Goal: Task Accomplishment & Management: Manage account settings

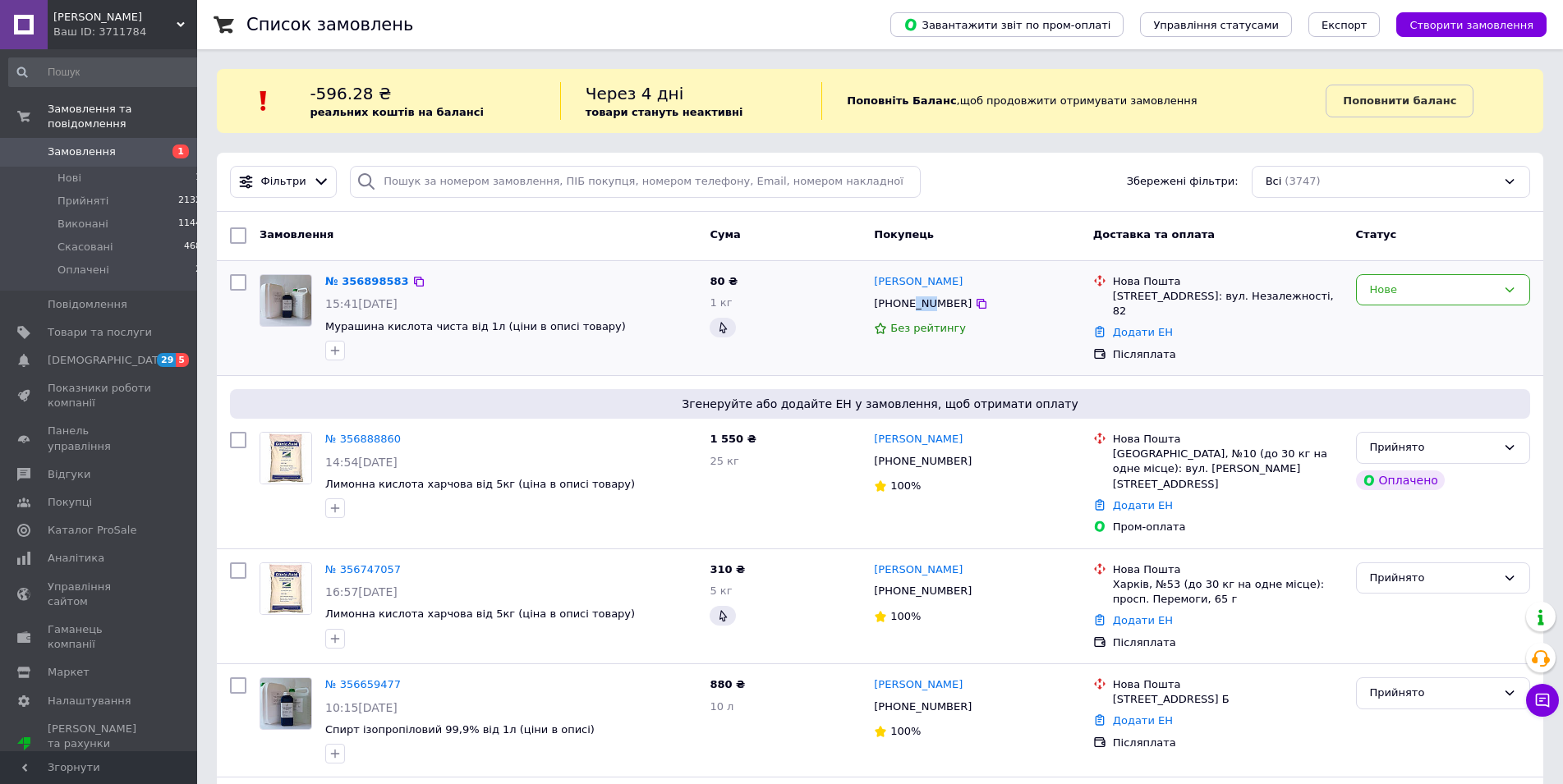
drag, startPoint x: 911, startPoint y: 304, endPoint x: 928, endPoint y: 304, distance: 17.0
click at [930, 302] on div "[PHONE_NUMBER]" at bounding box center [923, 304] width 104 height 21
click at [523, 331] on span "Мурашина кислота чиста від 1л (ціни в описі товару)" at bounding box center [475, 327] width 301 height 13
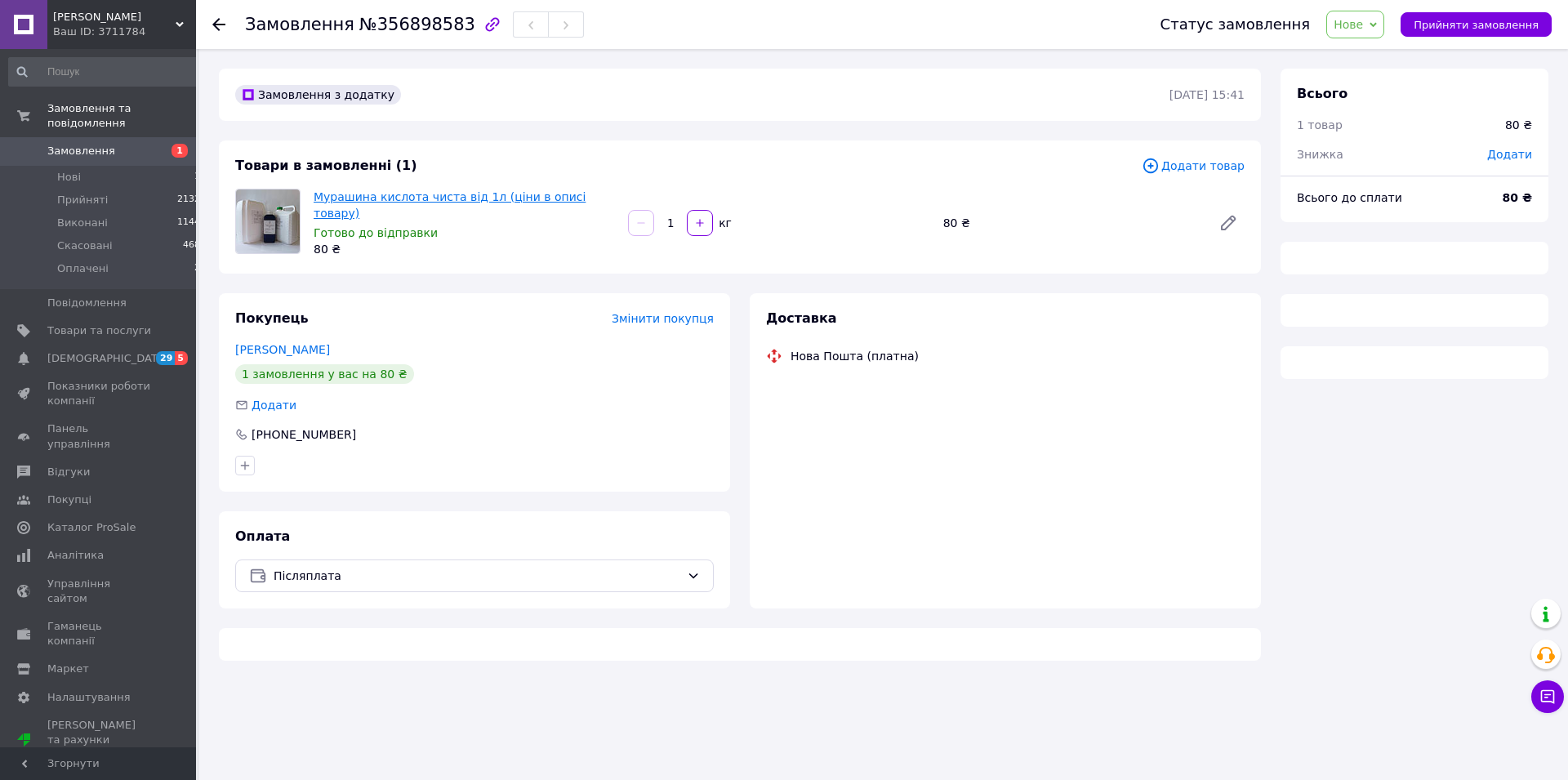
click at [445, 200] on link "Мурашина кислота чиста від 1л (ціни в описі товару)" at bounding box center [449, 204] width 272 height 29
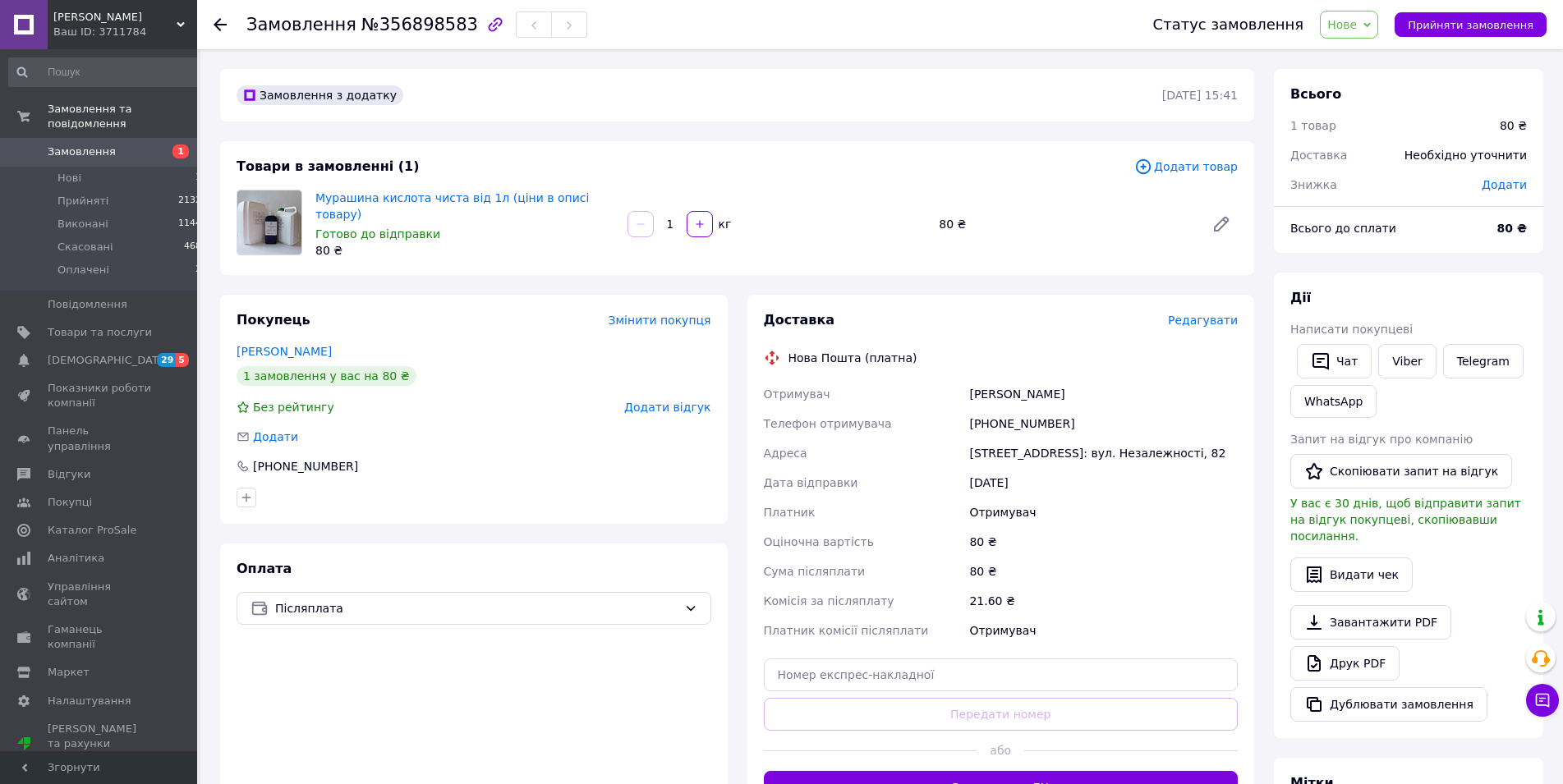
click at [116, 145] on span "Замовлення" at bounding box center [99, 152] width 104 height 15
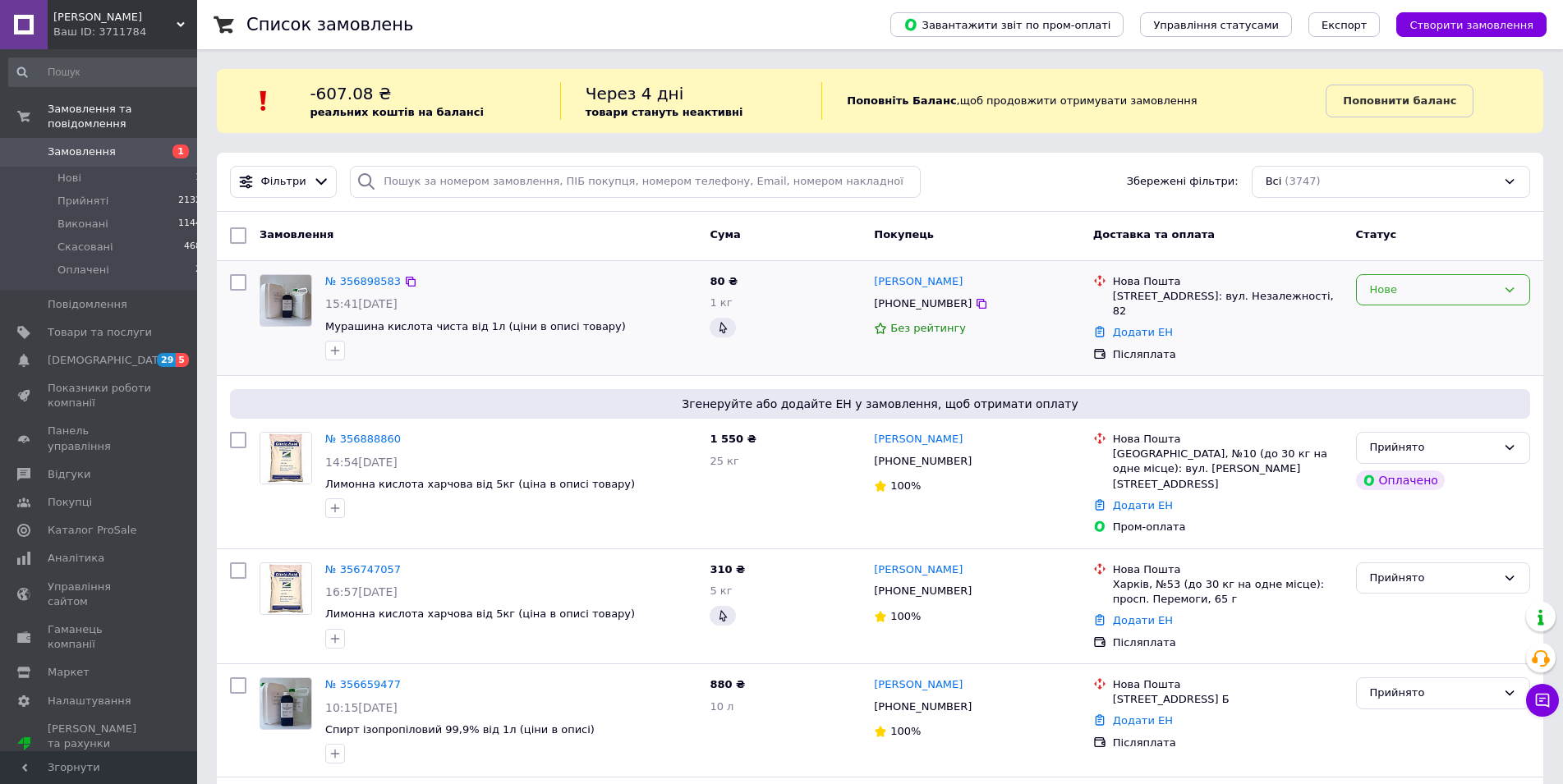
click at [1442, 288] on div "Нове" at bounding box center [1433, 289] width 127 height 17
click at [1413, 331] on li "Прийнято" at bounding box center [1442, 324] width 172 height 30
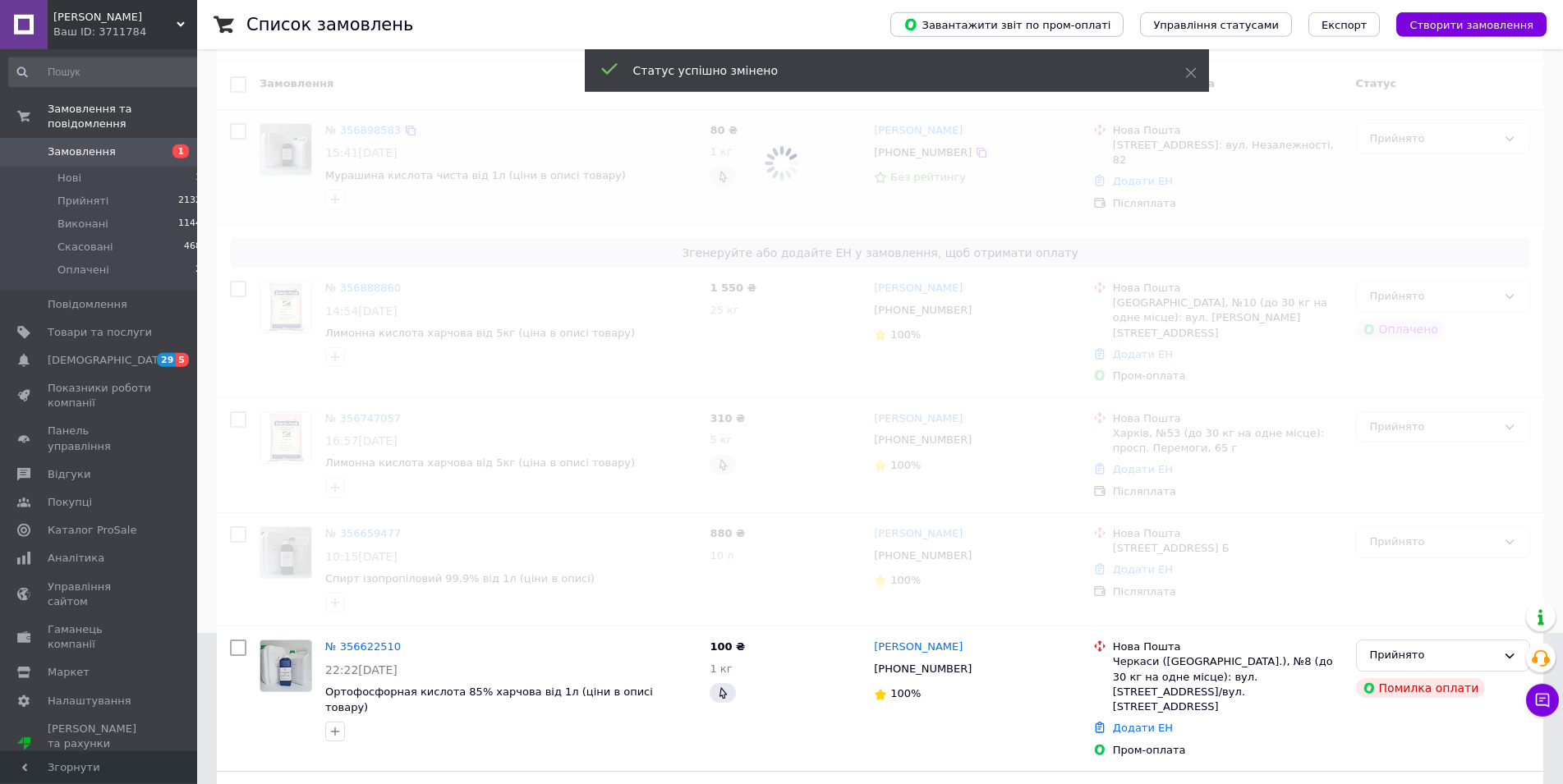
scroll to position [251, 0]
